Goal: Find specific page/section: Find specific page/section

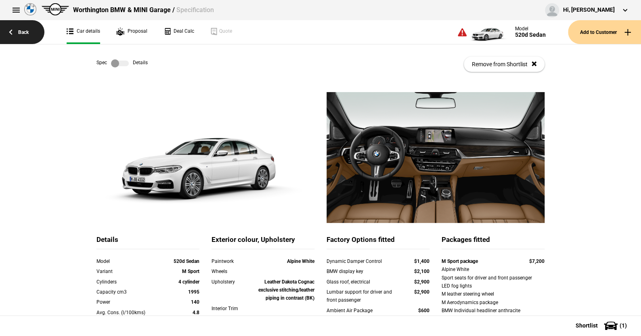
click at [24, 30] on link "Back" at bounding box center [22, 32] width 44 height 24
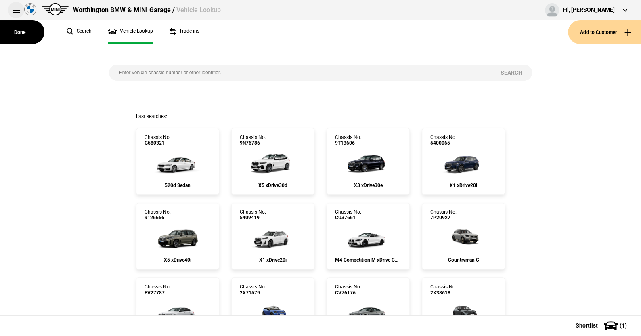
click at [15, 8] on button at bounding box center [16, 10] width 16 height 16
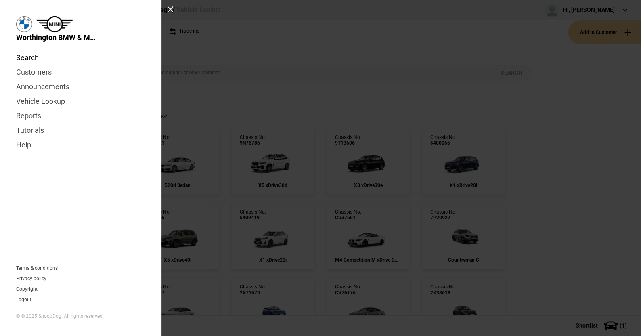
click at [28, 55] on link "Search" at bounding box center [80, 57] width 129 height 15
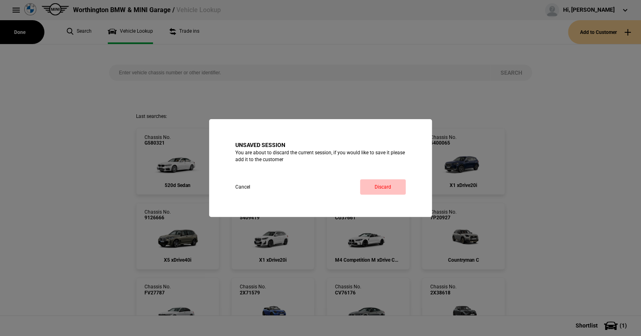
click at [388, 187] on link "Discard" at bounding box center [383, 186] width 46 height 15
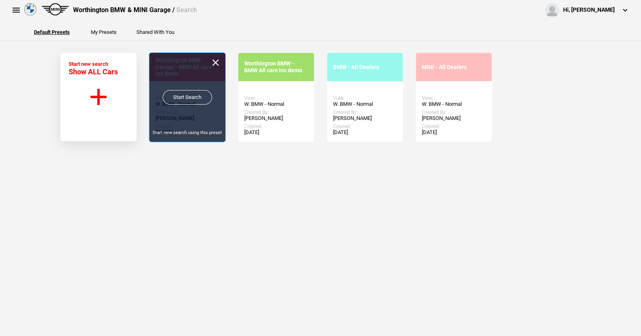
click at [186, 98] on link "Start Search" at bounding box center [187, 97] width 49 height 15
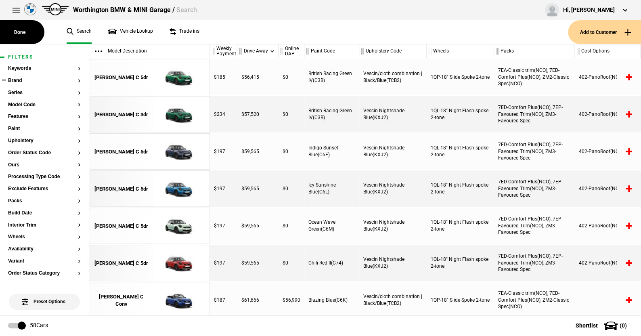
click at [17, 78] on button "Brand" at bounding box center [44, 81] width 73 height 6
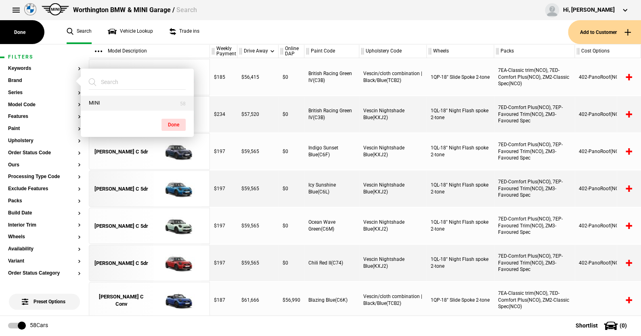
click at [101, 102] on button "MINI" at bounding box center [137, 103] width 113 height 15
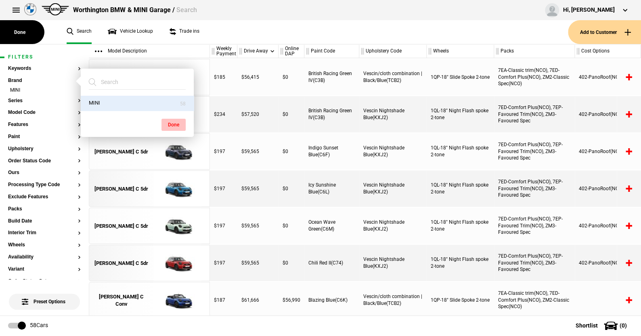
click at [173, 121] on button "Done" at bounding box center [173, 125] width 24 height 12
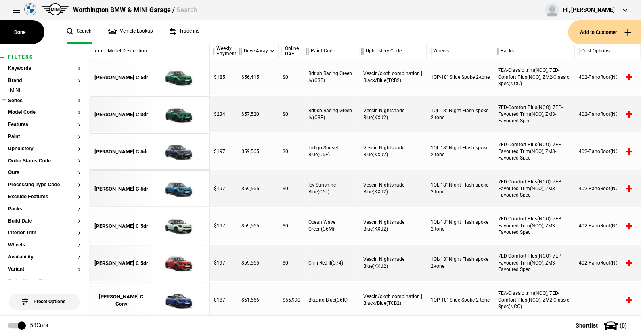
click at [18, 98] on button "Series" at bounding box center [44, 101] width 73 height 6
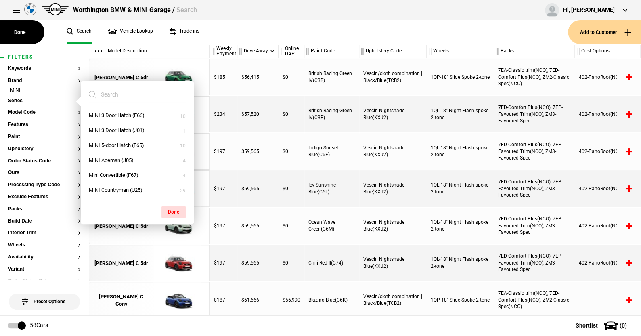
click at [208, 36] on ul "Search Vehicle Lookup Trade ins" at bounding box center [313, 32] width 509 height 24
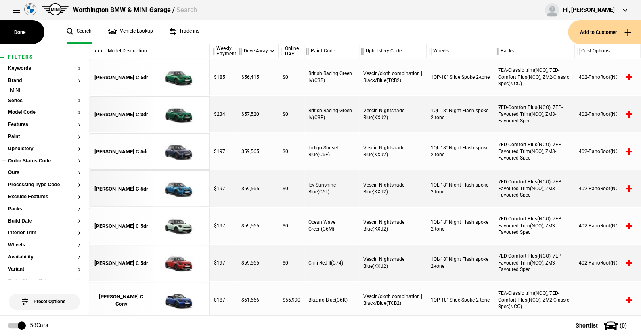
click at [24, 159] on button "Order Status Code" at bounding box center [44, 161] width 73 height 6
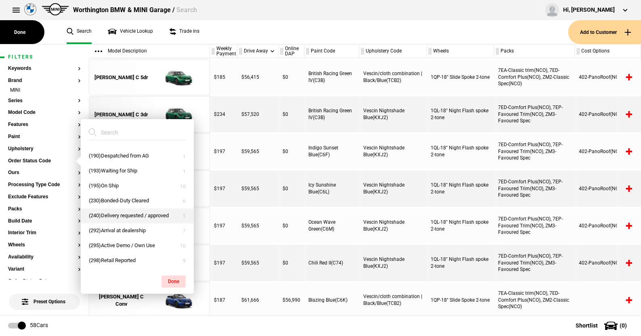
scroll to position [42, 0]
click at [109, 228] on button "(292)Arrival at dealership" at bounding box center [137, 230] width 113 height 15
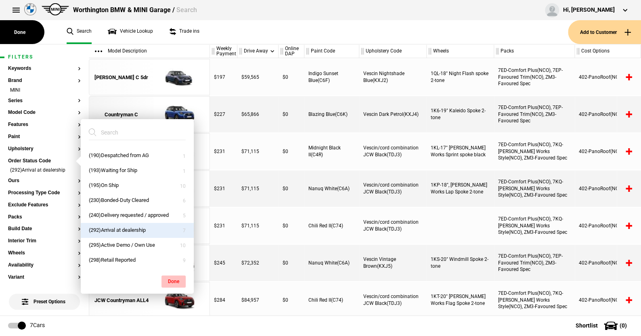
click at [176, 278] on button "Done" at bounding box center [173, 281] width 24 height 12
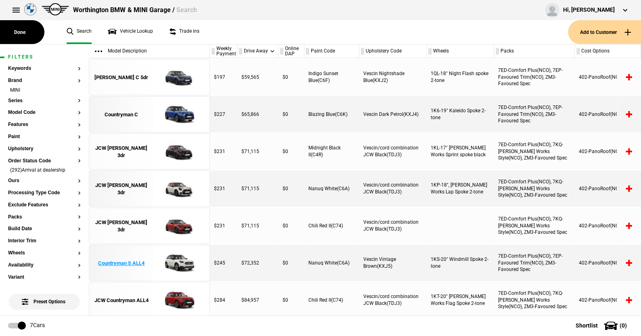
click at [177, 258] on img at bounding box center [177, 263] width 56 height 36
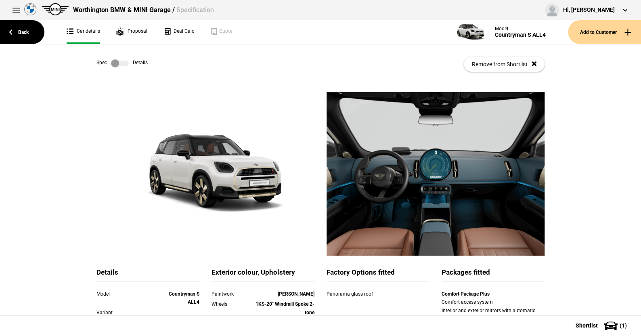
click at [123, 63] on label at bounding box center [120, 63] width 18 height 8
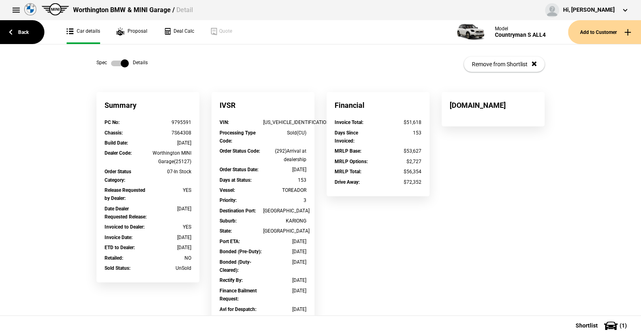
click at [111, 61] on label at bounding box center [120, 63] width 18 height 8
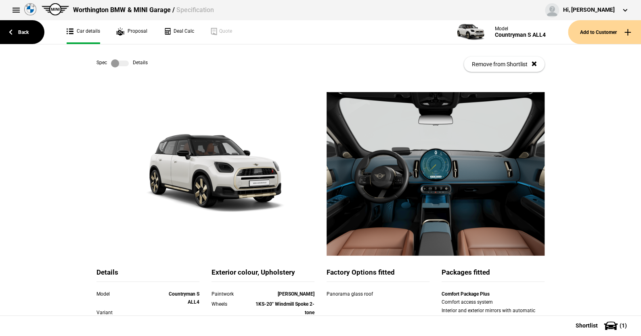
click at [124, 63] on label at bounding box center [120, 63] width 18 height 8
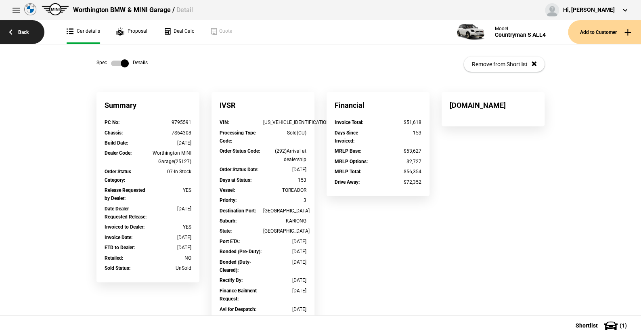
click at [27, 31] on link "Back" at bounding box center [22, 32] width 44 height 24
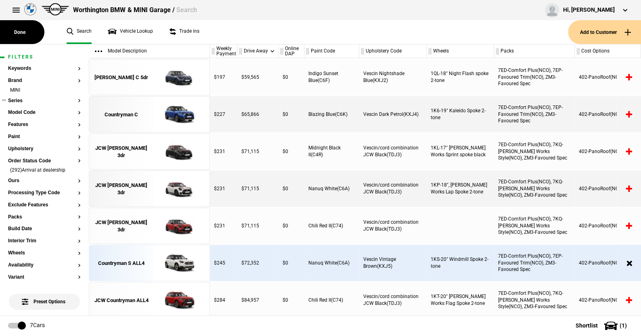
click at [14, 99] on button "Series" at bounding box center [44, 101] width 73 height 6
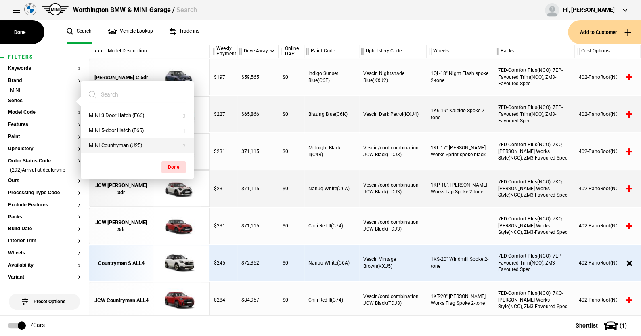
click at [113, 141] on button "MINI Countryman (U25)" at bounding box center [137, 145] width 113 height 15
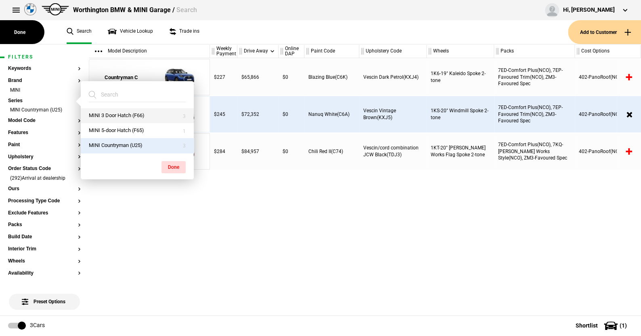
click at [112, 113] on button "MINI 3 Door Hatch (F66)" at bounding box center [137, 115] width 113 height 15
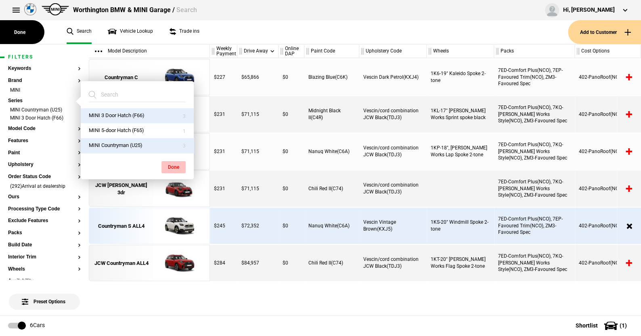
click at [170, 163] on button "Done" at bounding box center [173, 167] width 24 height 12
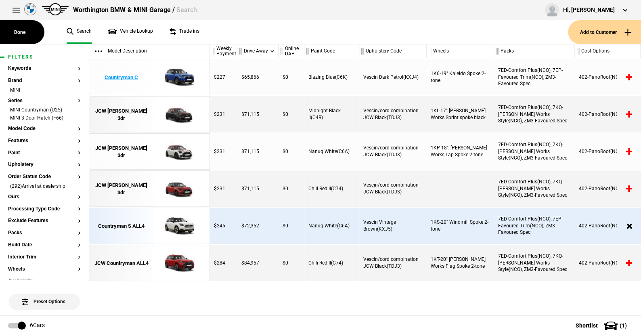
click at [174, 76] on img at bounding box center [177, 77] width 56 height 36
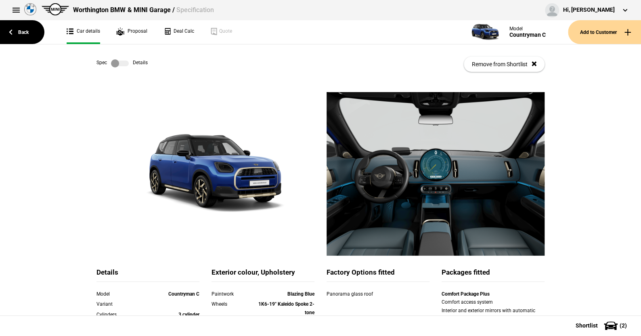
click at [123, 60] on label at bounding box center [120, 63] width 18 height 8
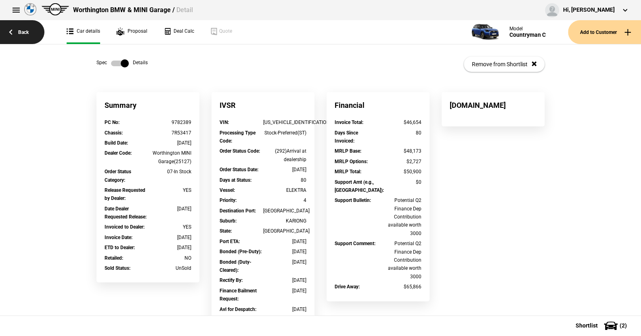
click at [23, 31] on link "Back" at bounding box center [22, 32] width 44 height 24
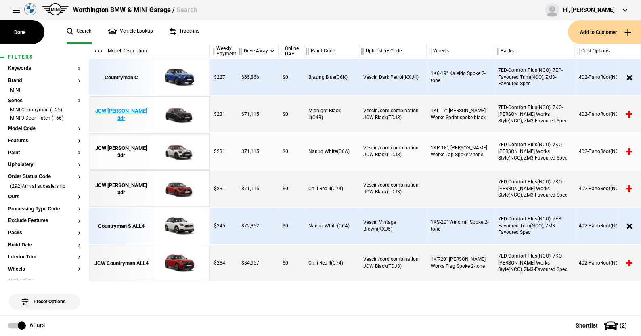
click at [179, 113] on img at bounding box center [177, 114] width 56 height 36
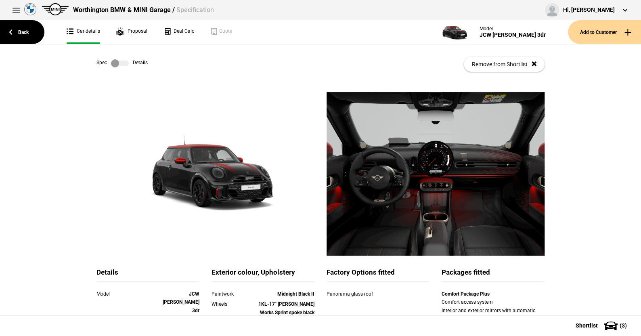
click at [123, 63] on label at bounding box center [120, 63] width 18 height 8
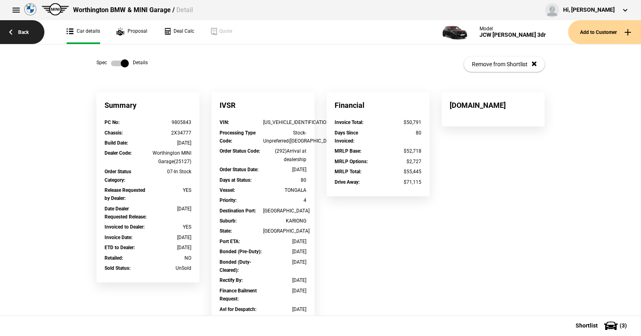
click at [27, 31] on link "Back" at bounding box center [22, 32] width 44 height 24
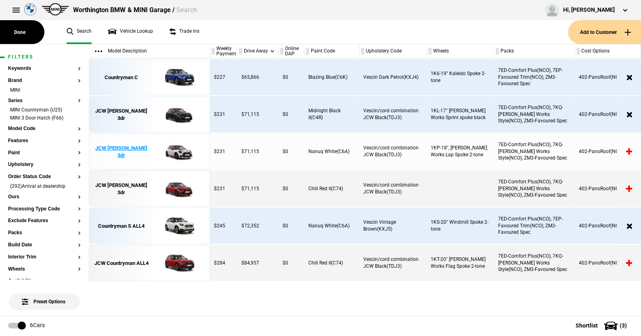
click at [179, 154] on img at bounding box center [177, 152] width 56 height 36
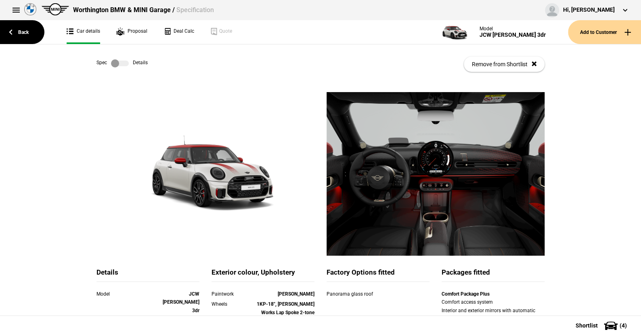
click at [123, 61] on label at bounding box center [120, 63] width 18 height 8
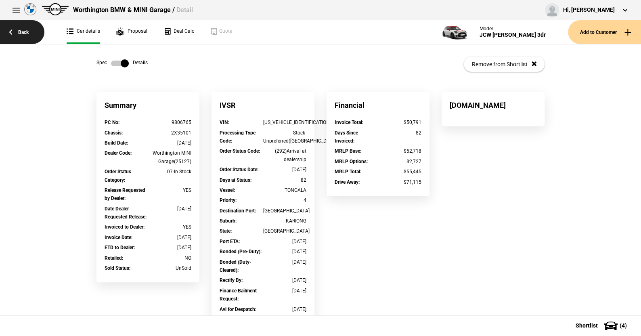
click at [27, 31] on link "Back" at bounding box center [22, 32] width 44 height 24
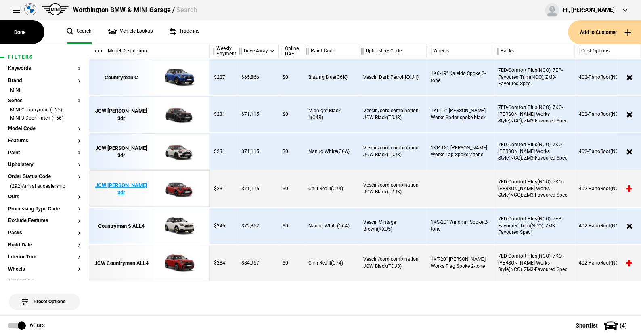
click at [177, 189] on img at bounding box center [177, 189] width 56 height 36
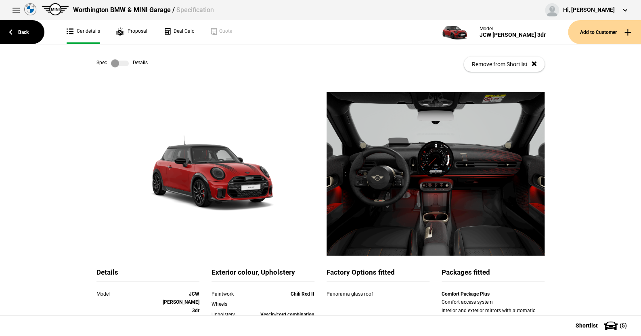
click at [125, 62] on label at bounding box center [120, 63] width 18 height 8
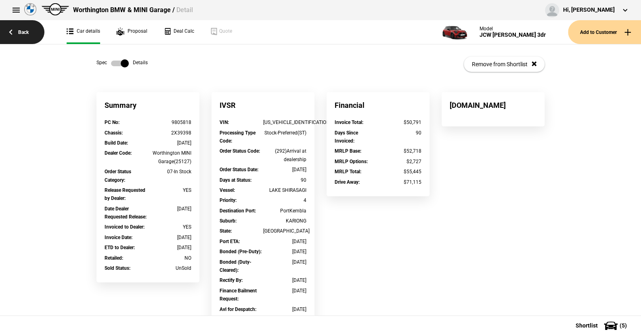
click at [23, 33] on link "Back" at bounding box center [22, 32] width 44 height 24
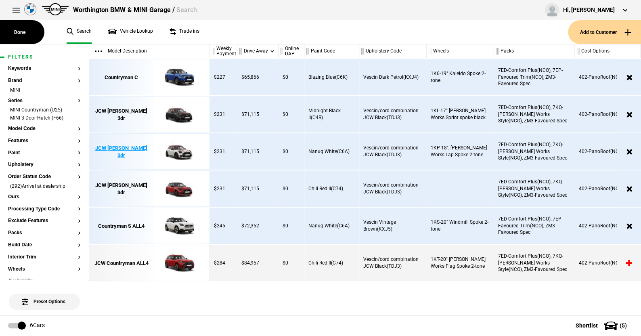
click at [178, 150] on img at bounding box center [177, 152] width 56 height 36
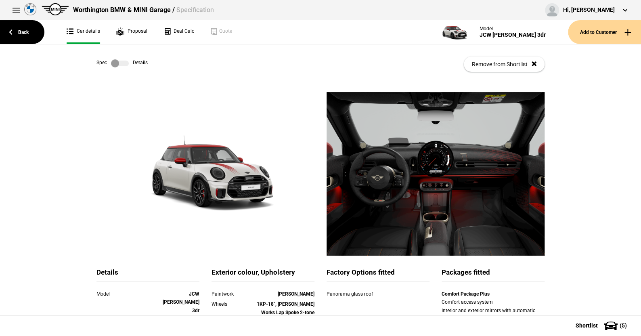
click at [121, 65] on label at bounding box center [120, 63] width 18 height 8
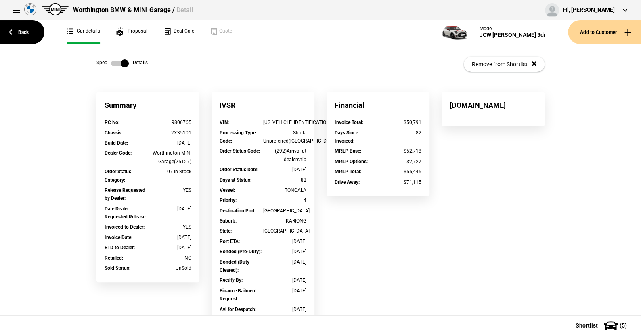
click at [111, 63] on label at bounding box center [120, 63] width 18 height 8
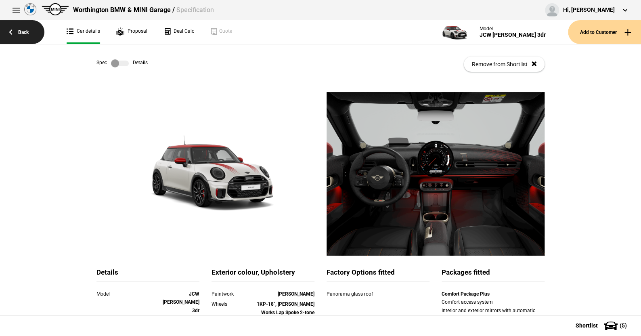
click at [21, 30] on link "Back" at bounding box center [22, 32] width 44 height 24
